Goal: Answer question/provide support: Share knowledge or assist other users

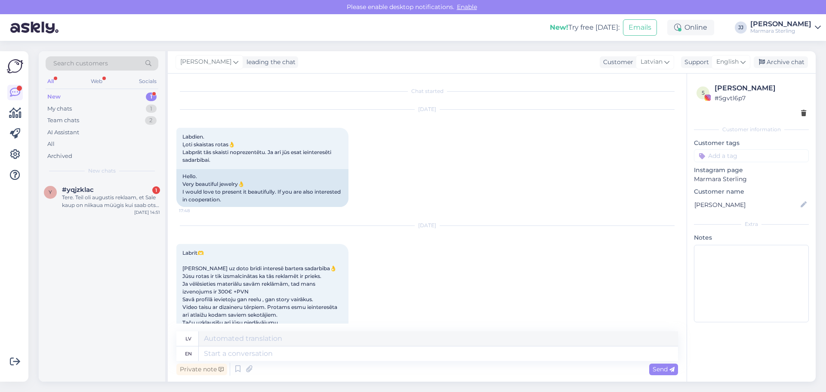
scroll to position [1524, 0]
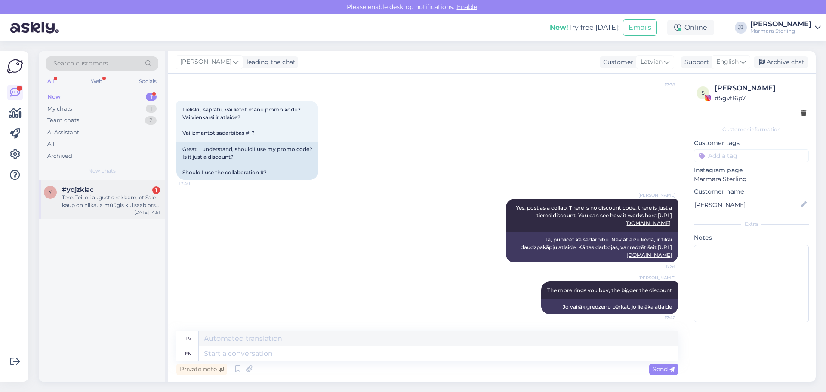
click at [108, 203] on div "Tere. Teil oli augustis reklaam, et Sale [PERSON_NAME] on niikaua müügis kui sa…" at bounding box center [111, 201] width 98 height 15
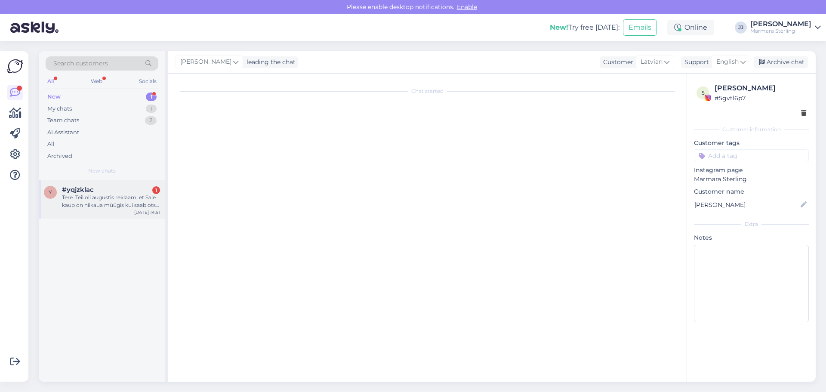
scroll to position [0, 0]
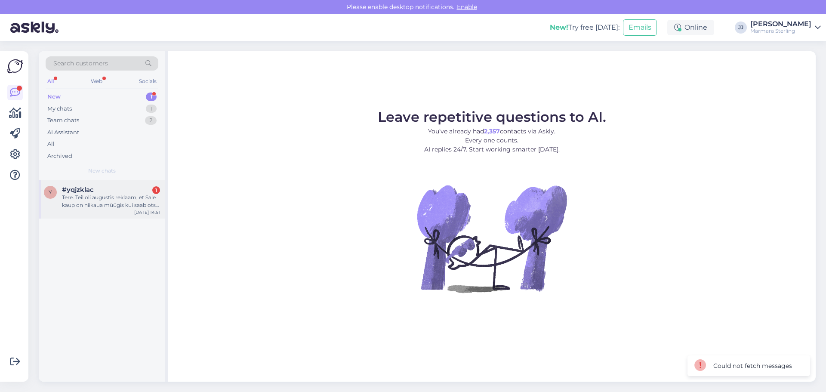
click at [109, 200] on div "Tere. Teil oli augustis reklaam, et Sale [PERSON_NAME] on niikaua müügis kui sa…" at bounding box center [111, 201] width 98 height 15
click at [108, 198] on div "Tere. Teil oli augustis reklaam, et Sale [PERSON_NAME] on niikaua müügis kui sa…" at bounding box center [111, 201] width 98 height 15
click at [99, 198] on div at bounding box center [111, 198] width 98 height 8
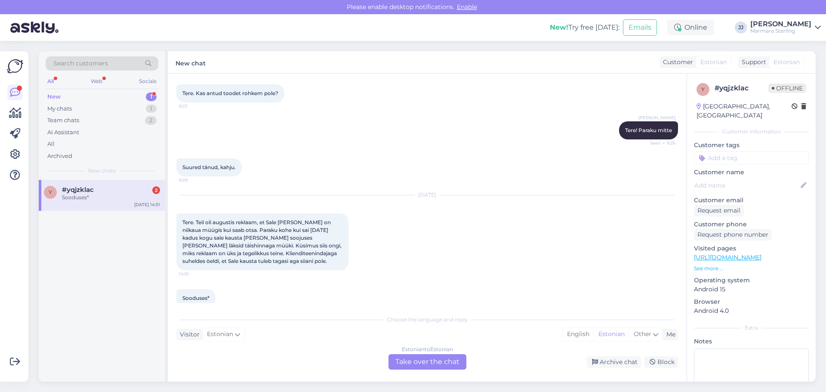
scroll to position [1429, 0]
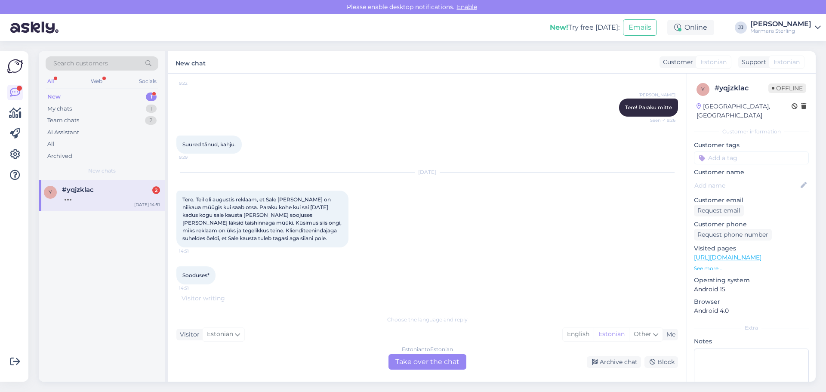
click at [432, 365] on div "Estonian to Estonian Take over the chat" at bounding box center [427, 361] width 78 height 15
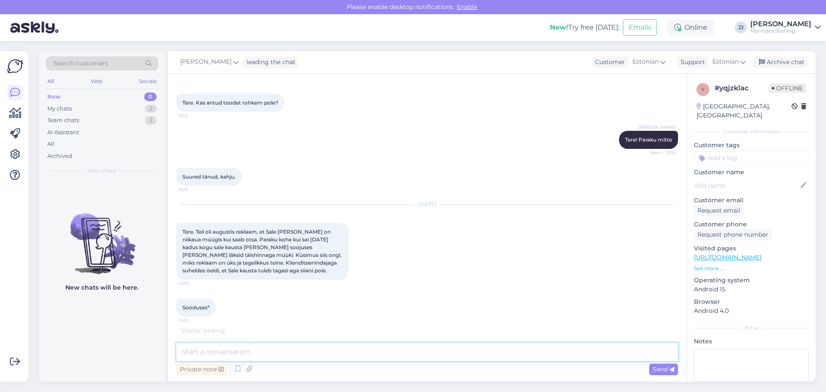
click at [259, 354] on textarea at bounding box center [427, 352] width 502 height 18
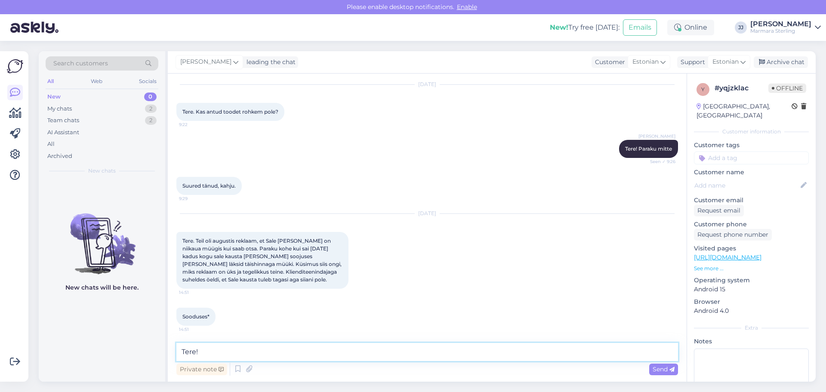
scroll to position [1396, 0]
type textarea "Tere! SALE kaust tuleb ikka tagasi mingi hetk, ilmselt järgmine kuu"
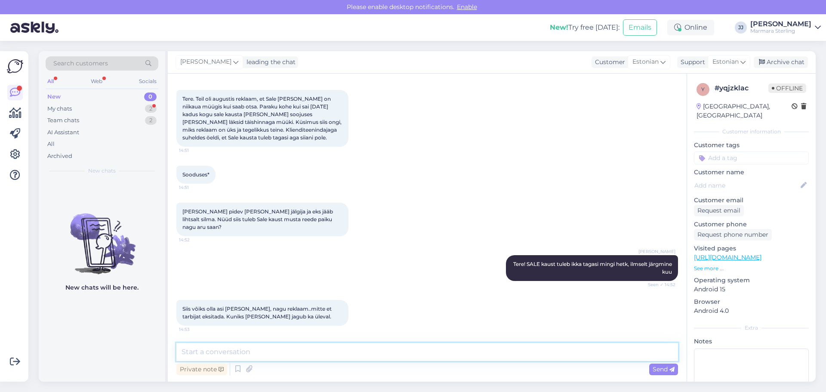
scroll to position [1575, 0]
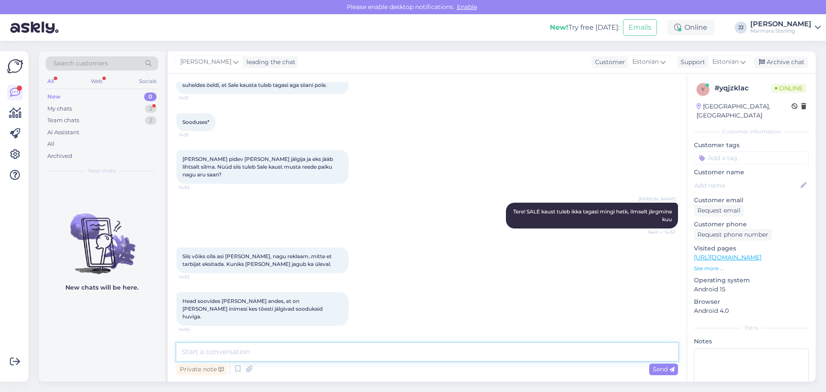
click at [440, 347] on textarea at bounding box center [427, 352] width 502 height 18
click at [247, 354] on textarea at bounding box center [427, 352] width 502 height 18
click at [449, 352] on textarea "Väga kahju, kui jäi eskitav [PERSON_NAME]. Kampaania sõnum oli siiski "Kuni 31.…" at bounding box center [427, 352] width 502 height 18
type textarea "Väga kahju, kui jäi eskitav [PERSON_NAME]. Kampaania sõnum oli siiski "Kuni 31.…"
click at [517, 351] on textarea "Väga kahju, kui jäi eskitav [PERSON_NAME]. Kampaania sõnum oli siiski "Kuni 31.…" at bounding box center [427, 352] width 502 height 18
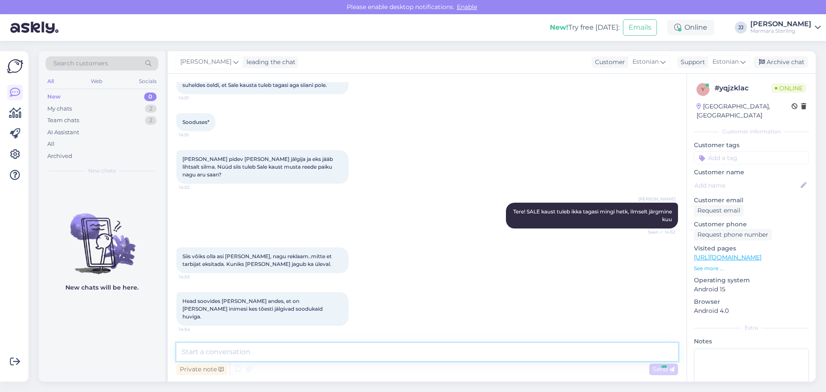
scroll to position [1620, 0]
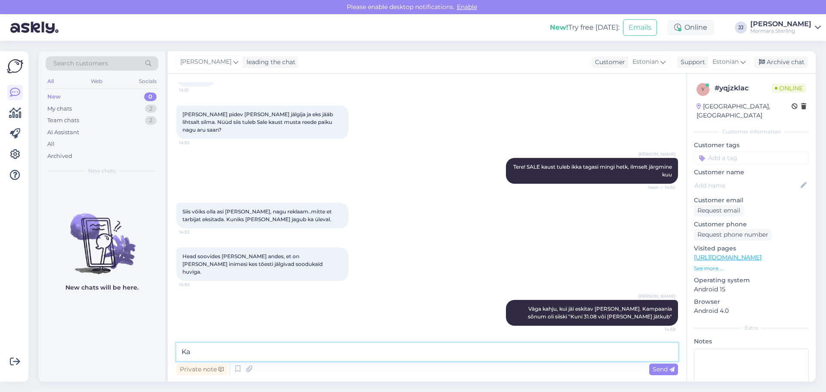
type textarea "K"
type textarea "E"
type textarea "90% asju saigi läbi müüdud, midagi jäi veel järele. Aga üles lähevad SALE kateg…"
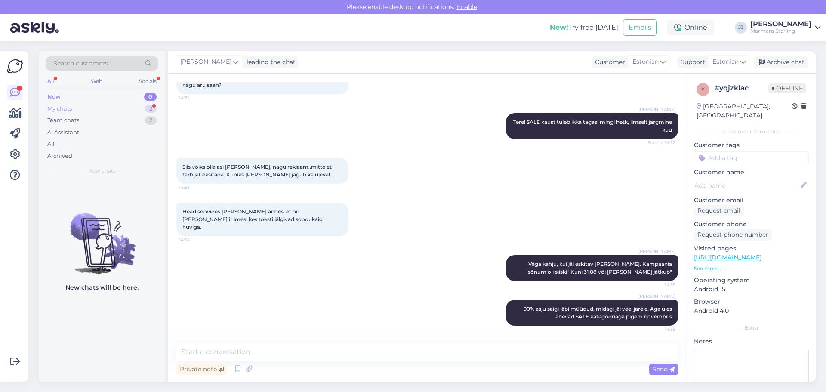
click at [68, 109] on div "My chats" at bounding box center [59, 109] width 25 height 9
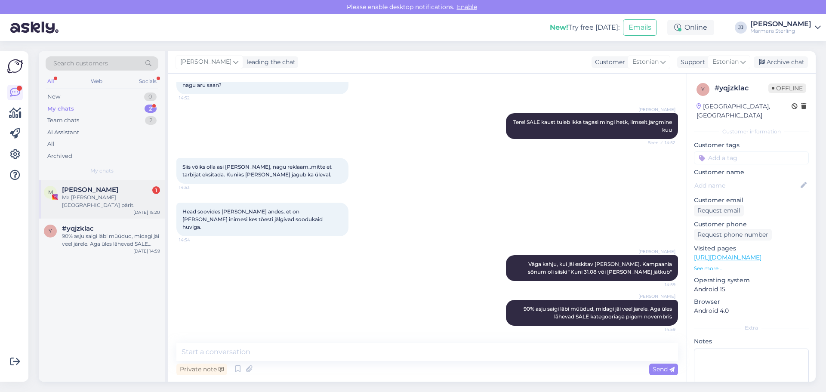
click at [90, 193] on span "[PERSON_NAME]" at bounding box center [90, 190] width 56 height 8
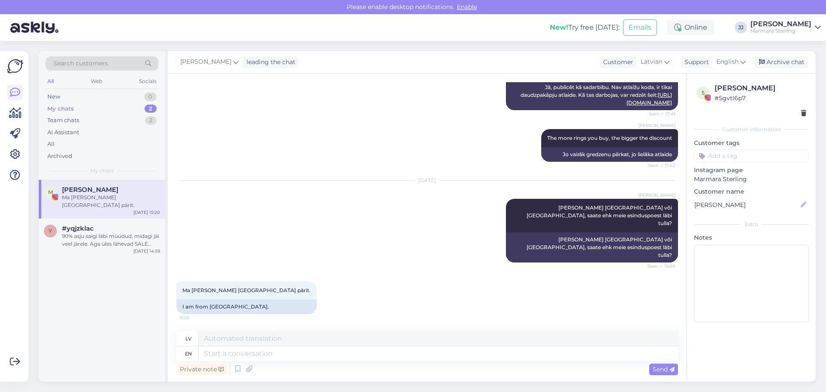
scroll to position [1661, 0]
click at [271, 360] on textarea at bounding box center [438, 353] width 479 height 15
type textarea "I a"
type textarea "Es"
type textarea "I am"
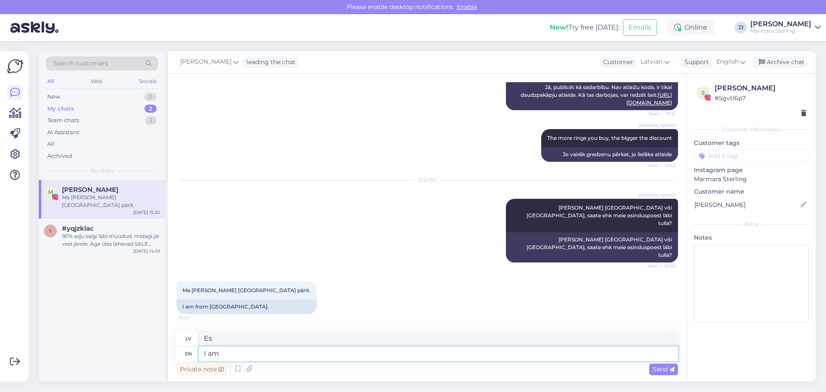
type textarea "Es esmu"
type textarea "I am sorry,"
type textarea "Man žēl,"
type textarea "I am sorry, the chat"
type textarea "Atvainojiet, c"
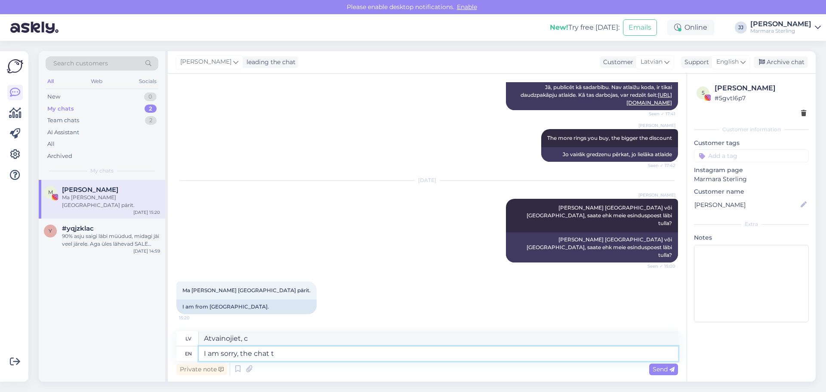
type textarea "I am sorry, the chat tr"
type textarea "Atvainojiet, tērzēšana"
type textarea "I am sorry, the chat translation p"
type textarea "Atvainojiet, tērzēšanas tulkojums"
type textarea "I am sorry, the chat translation program"
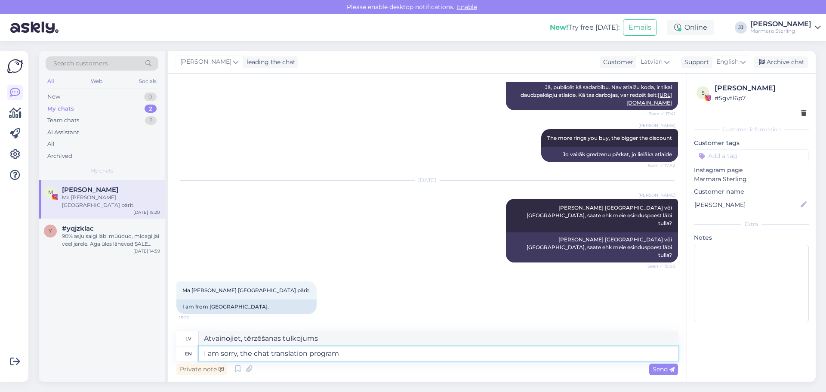
type textarea "Atvainojiet, tērzēšanas tulkošanas programma"
type textarea "I am sorry, the chat translation program has me"
type textarea "Atvainojiet, tērzēšanas tulkošanas programma ir"
type textarea "I am sorry, the chat translation program has messed p"
type textarea "Atvainojiet, tērzēšanas tulkošanas programma ir sabojājusies."
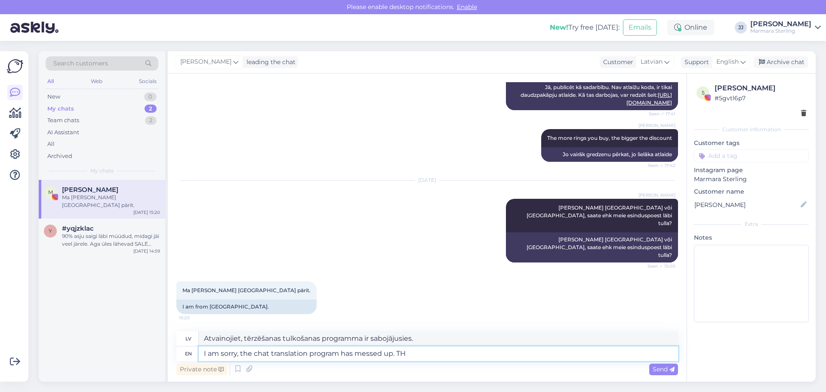
type textarea "I am sorry, the chat translation program has messed up. THi"
type textarea "Atvainojiet, tērzēšanas tulkošanas programma ir nojaukusi problēmu."
type textarea "I am sorry, the chat translation program has messed up. THi"
type textarea "Atvainojiet, tērzēšanas tulkošanas programma ir sabojājusies. Tas ir."
type textarea "I am sorry, the chat translation program has messed up. This"
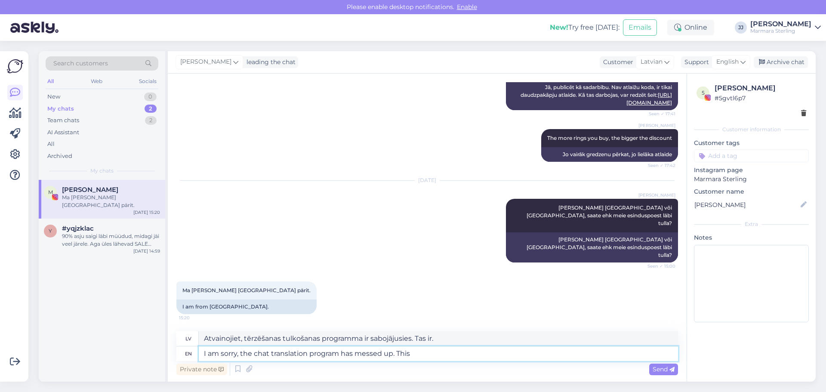
type textarea "Atvainojiet, tērzēšanas tulkošanas programma ir sabojājusies. [PERSON_NAME]"
type textarea "I am sorry, the chat translation program has messed up. This message wa"
type textarea "Atvainojiet, tērzēšanas tulkošanas programma ir sabojājusies. Šis ziņojums"
type textarea "I am sorry, the chat translation program has messed up. This message was n"
type textarea "Atvainojiet, tērzēšanas tulkošanas programma ir sabojājusies. Šis ziņojums bija"
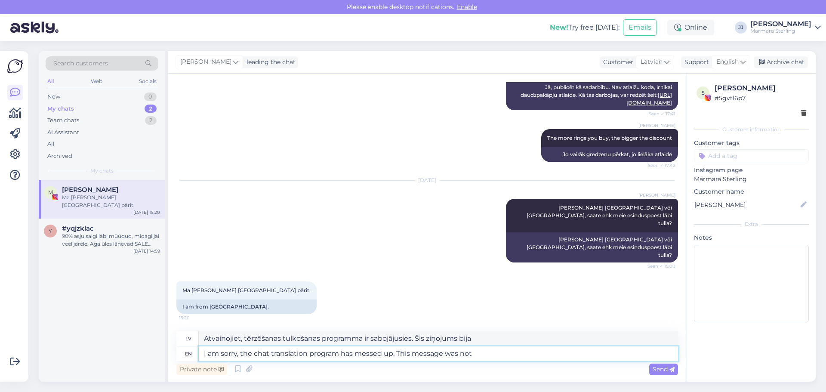
type textarea "I am sorry, the chat translation program has messed up. This message was not"
type textarea "Atvainojiet, tērzēšanas tulkošanas programma ir sabojājusies. Šis ziņojums nebi…"
type textarea "I am sorry, the chat translation program has messed up. This message was not in…"
type textarea "Atvainojiet, tērzēšanas tulkošanas programma ir sabojājusies. Šis ziņojums nebi…"
type textarea "I am sorry, the chat translation program has messed up. This message was not in…"
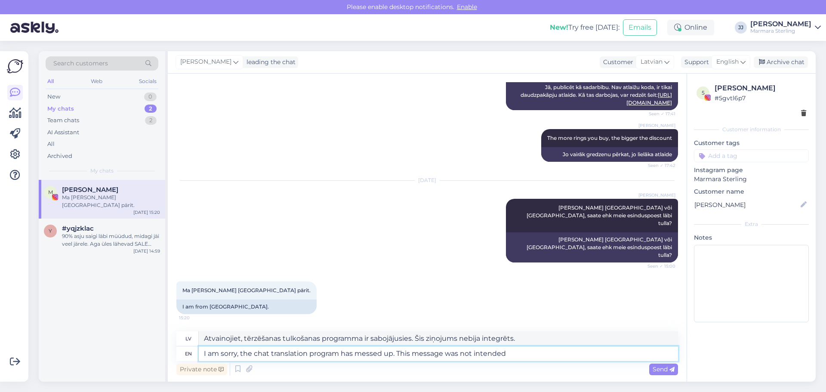
type textarea "Atvainojiet, tērzēšanas tulkošanas programma ir sabojājusies. Šis ziņojums nebi…"
type textarea "I am sorry, the chat translation program has messed up. This message was not in…"
type textarea "Atvainojiet, tērzēšanas tulkošanas programma ir sabojājusies. Šis ziņojums nebi…"
type textarea "I am sorry, the chat translation program has messed up. This message was not in…"
type textarea "Atvainojiet, tērzēšanas tulkošanas programma ir sabojājusies. Šis ziņojums nebi…"
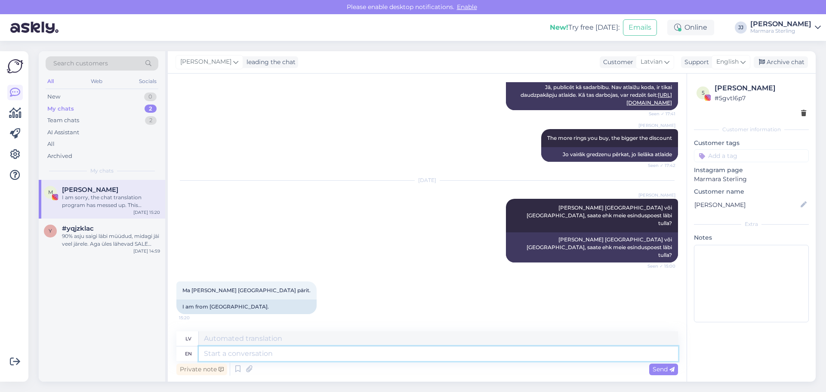
scroll to position [1728, 0]
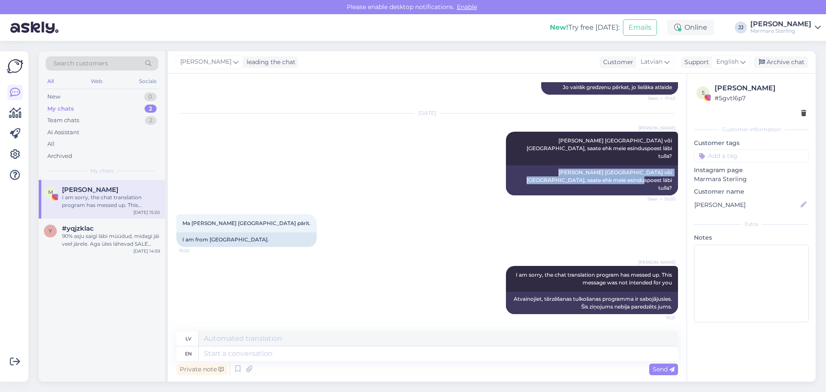
drag, startPoint x: 531, startPoint y: 179, endPoint x: 672, endPoint y: 188, distance: 140.9
click at [672, 188] on div "Chat started [DATE] Labdien. Ļoti skaistas rotas👌 Labprāt tās skaisti noprezent…" at bounding box center [430, 202] width 509 height 241
copy div "[PERSON_NAME] [GEOGRAPHIC_DATA] või [GEOGRAPHIC_DATA], saate ehk meie esinduspo…"
click at [105, 231] on div "#yqjzklac" at bounding box center [111, 229] width 98 height 8
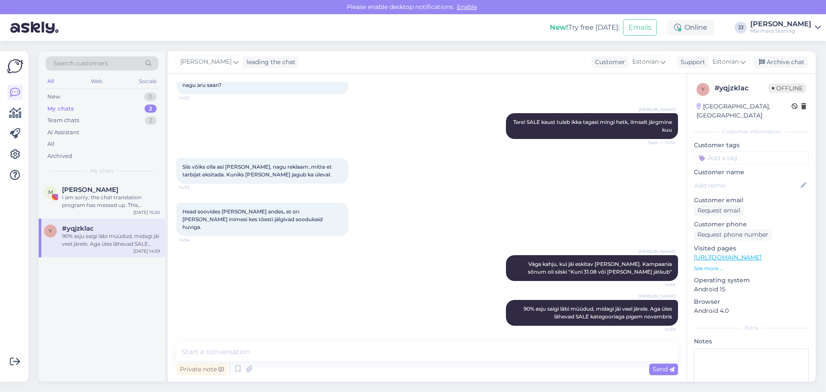
scroll to position [1665, 0]
click at [280, 351] on textarea at bounding box center [427, 352] width 502 height 18
paste textarea "[PERSON_NAME] [GEOGRAPHIC_DATA] või [GEOGRAPHIC_DATA], saate ehk meie esinduspo…"
type textarea "[PERSON_NAME] [GEOGRAPHIC_DATA] või [GEOGRAPHIC_DATA], saate ehk meie esinduspo…"
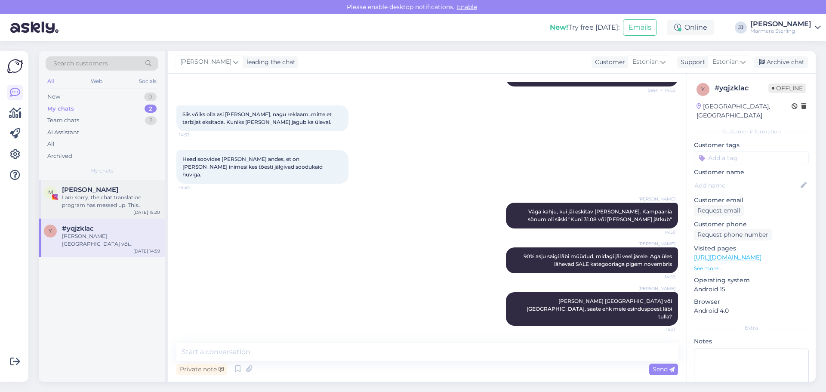
click at [111, 202] on div "I am sorry, the chat translation program has messed up. This message was not in…" at bounding box center [111, 201] width 98 height 15
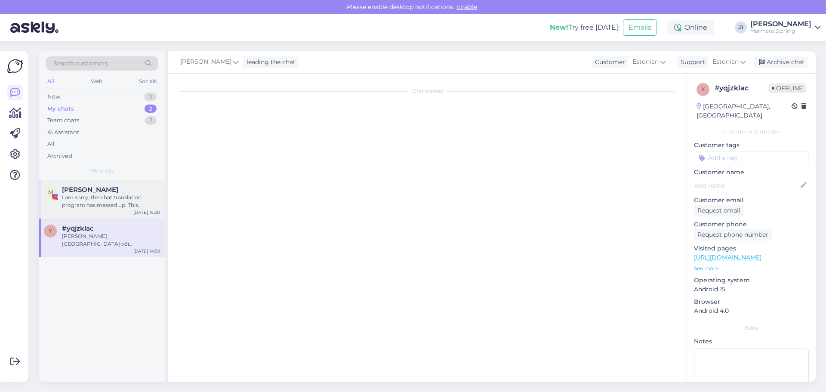
scroll to position [1728, 0]
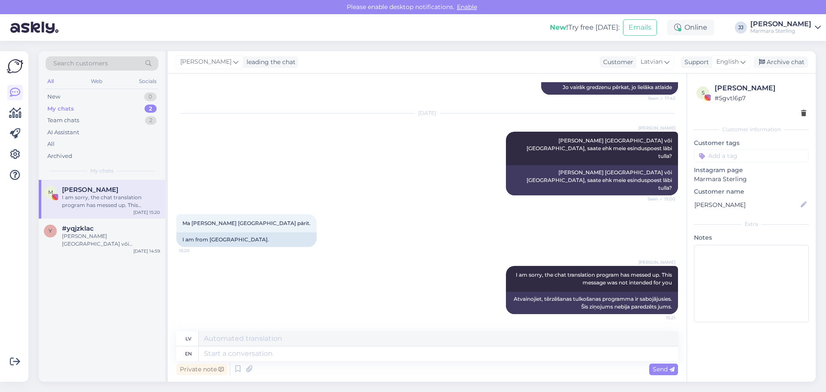
click at [66, 107] on div "My chats" at bounding box center [60, 109] width 27 height 9
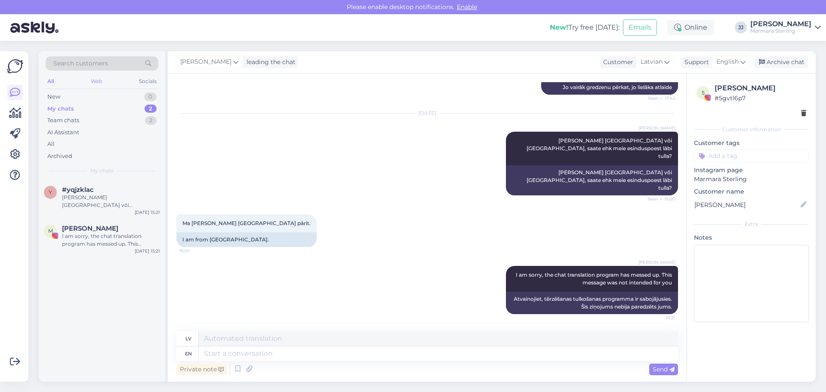
click at [91, 81] on div "Web" at bounding box center [96, 81] width 15 height 11
click at [57, 98] on div "New" at bounding box center [53, 96] width 13 height 9
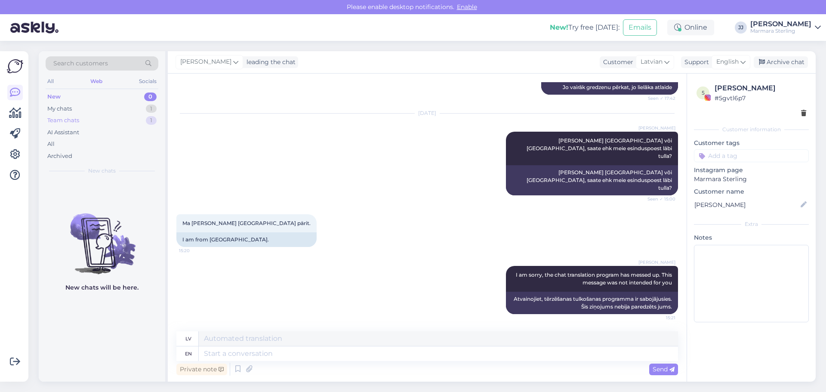
click at [64, 123] on div "Team chats" at bounding box center [63, 120] width 32 height 9
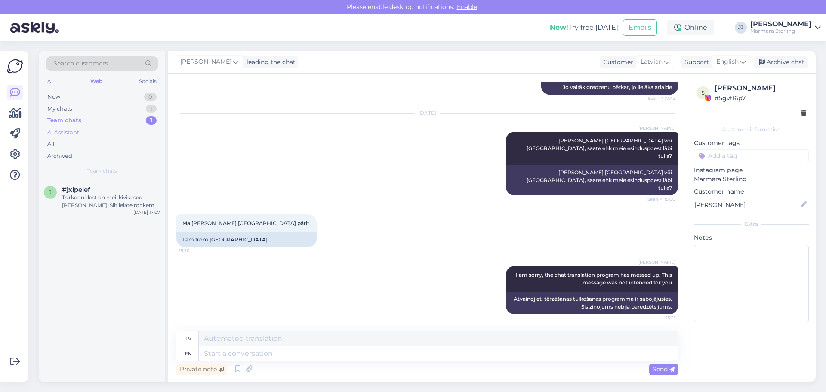
click at [64, 132] on div "AI Assistant" at bounding box center [63, 132] width 32 height 9
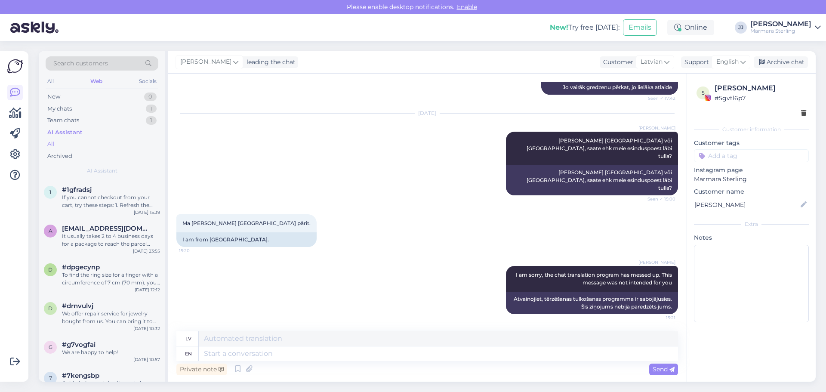
click at [60, 142] on div "All" at bounding box center [102, 144] width 113 height 12
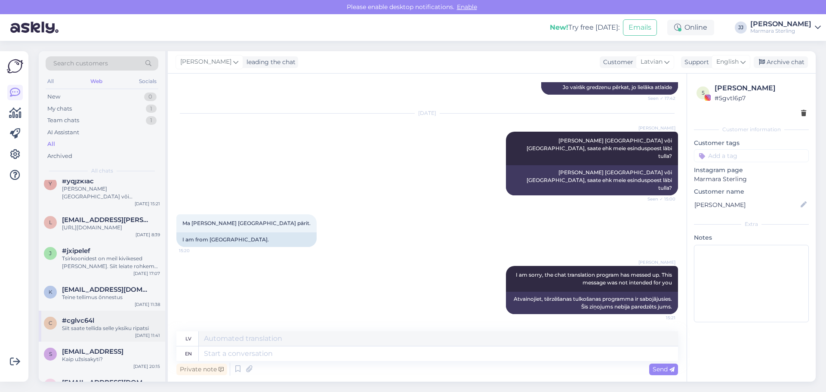
scroll to position [0, 0]
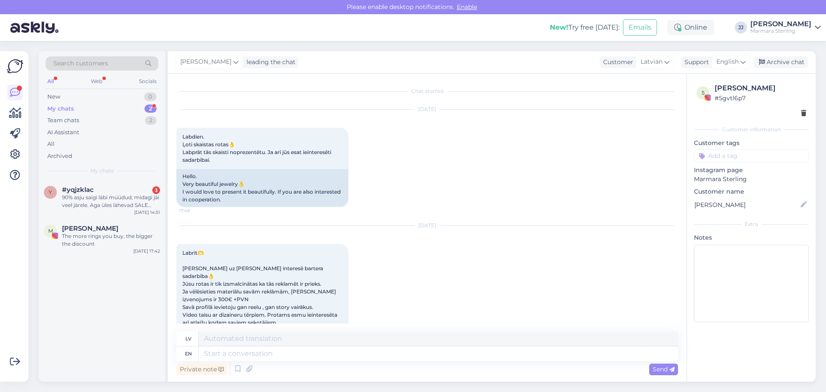
scroll to position [1524, 0]
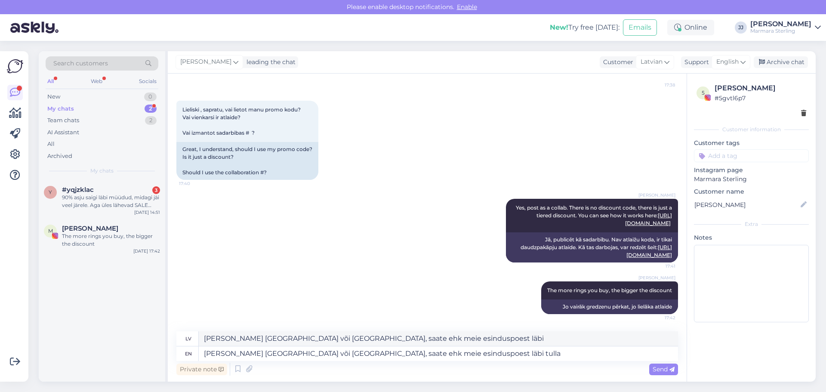
type textarea "[PERSON_NAME] [GEOGRAPHIC_DATA] või [GEOGRAPHIC_DATA], saate ehk meie esinduspo…"
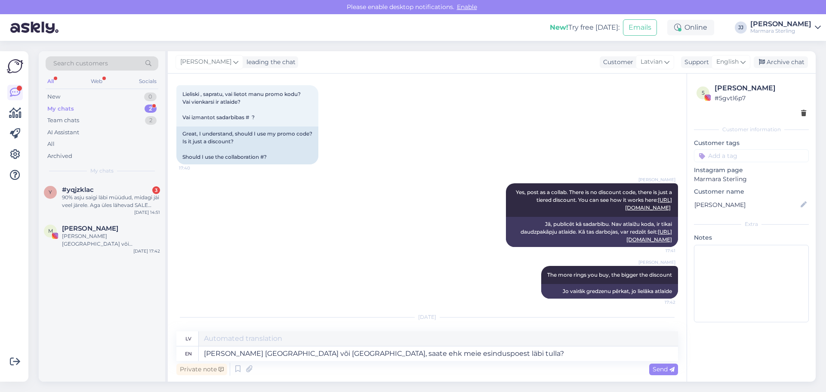
scroll to position [1609, 0]
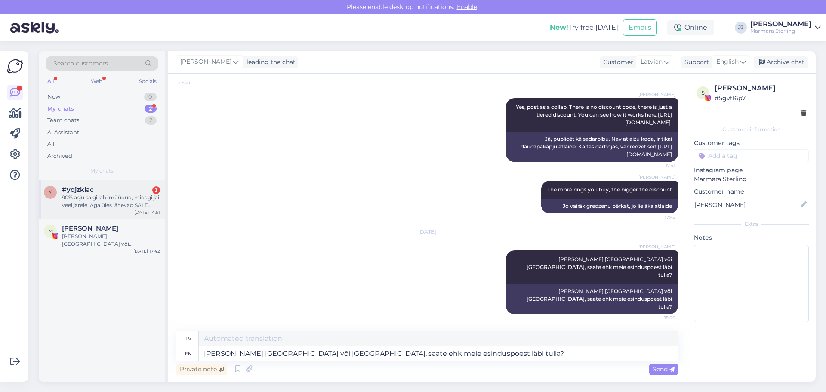
click at [103, 203] on div "90% asju saigi läbi müüdud, midagi jäi veel järele. Aga üles lähevad SALE kateg…" at bounding box center [111, 201] width 98 height 15
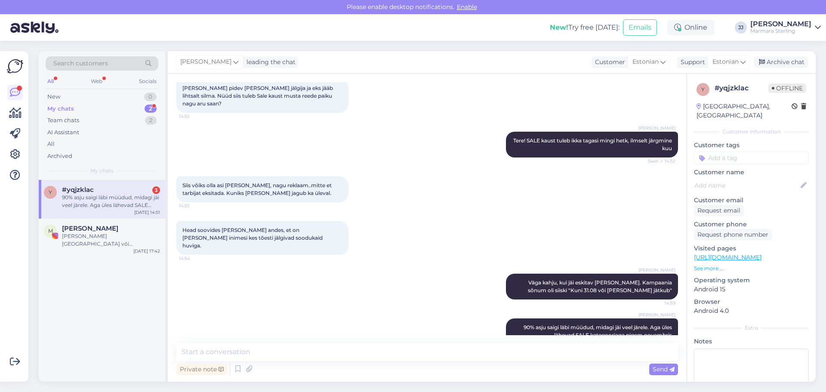
scroll to position [1665, 0]
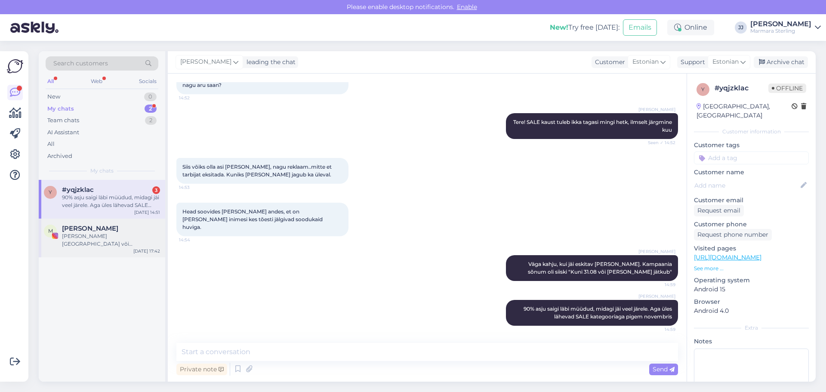
click at [101, 237] on div "[PERSON_NAME] [GEOGRAPHIC_DATA] või [GEOGRAPHIC_DATA], saate ehk meie esinduspo…" at bounding box center [111, 239] width 98 height 15
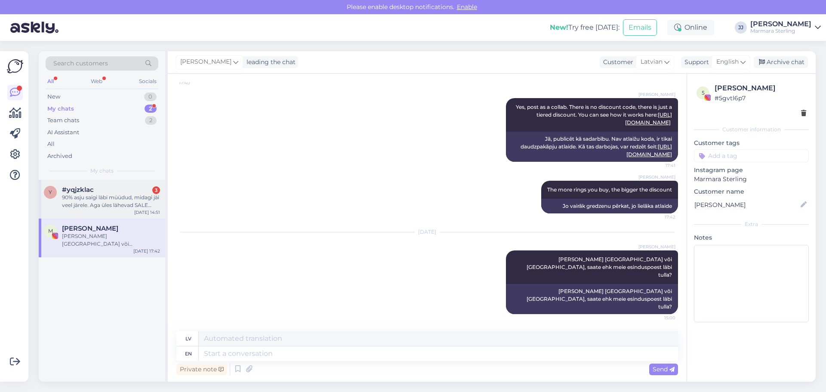
scroll to position [1609, 0]
click at [105, 203] on div "90% asju saigi läbi müüdud, midagi jäi veel järele. Aga üles lähevad SALE kateg…" at bounding box center [111, 201] width 98 height 15
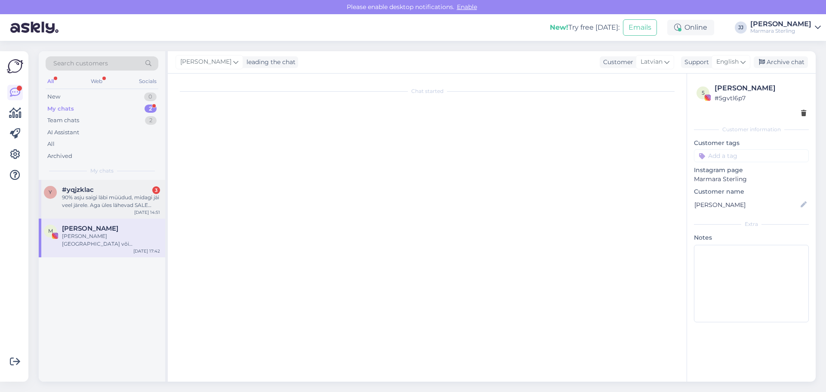
scroll to position [1612, 0]
